Goal: Transaction & Acquisition: Purchase product/service

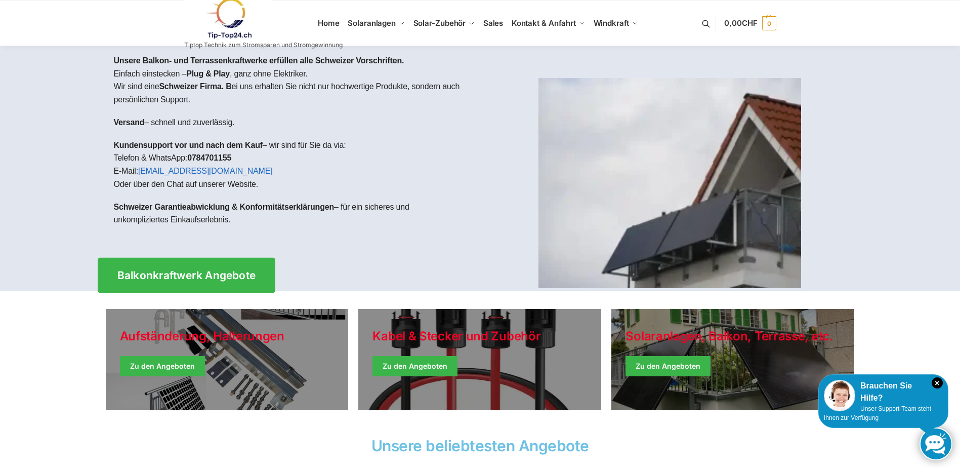
click at [229, 276] on span "Balkonkraftwerk Angebote" at bounding box center [186, 275] width 139 height 11
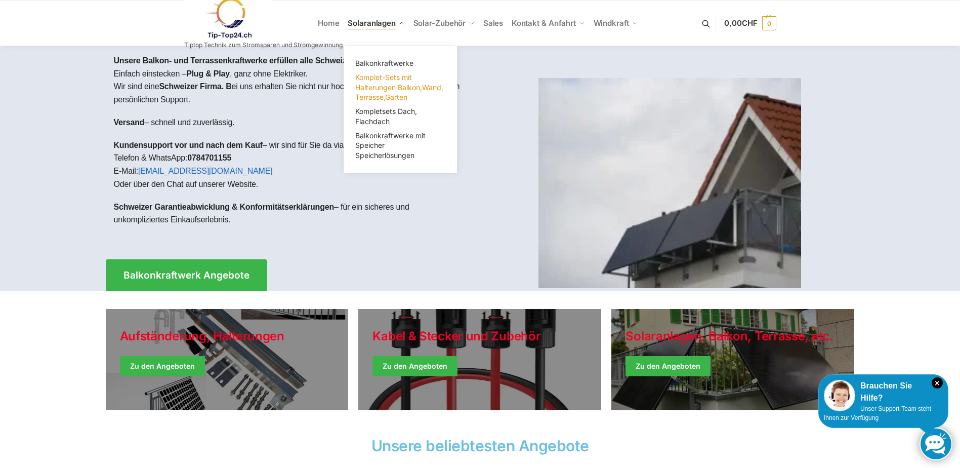
click at [374, 92] on link "Komplet-Sets mit Halterungen Balkon,Wand, Terrasse,Garten" at bounding box center [400, 87] width 101 height 34
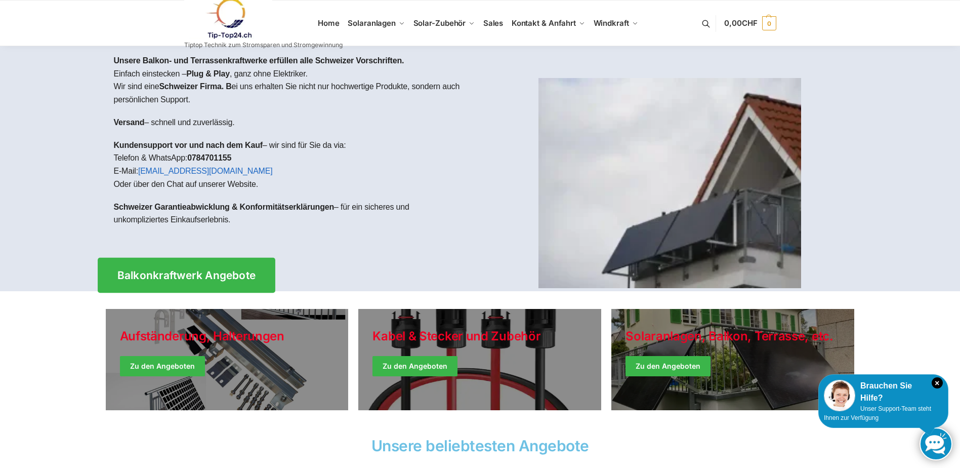
click at [188, 270] on span "Balkonkraftwerk Angebote" at bounding box center [186, 275] width 139 height 11
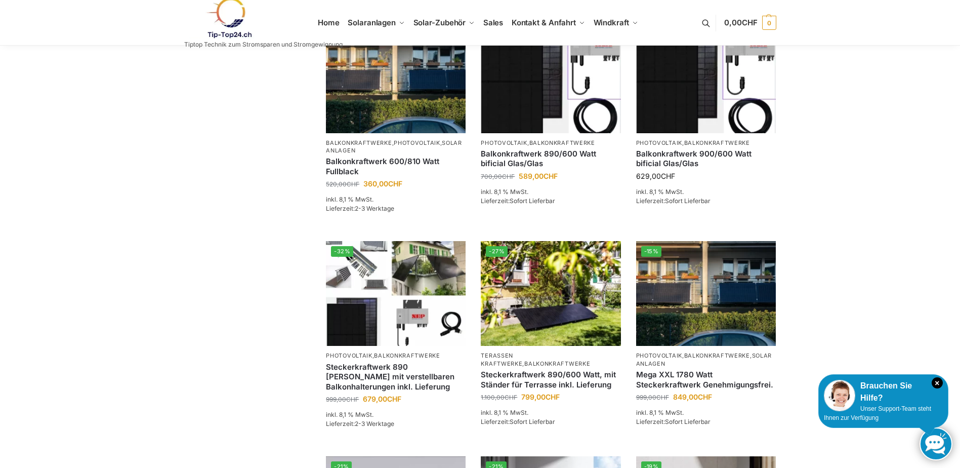
scroll to position [455, 0]
